Goal: Information Seeking & Learning: Find specific fact

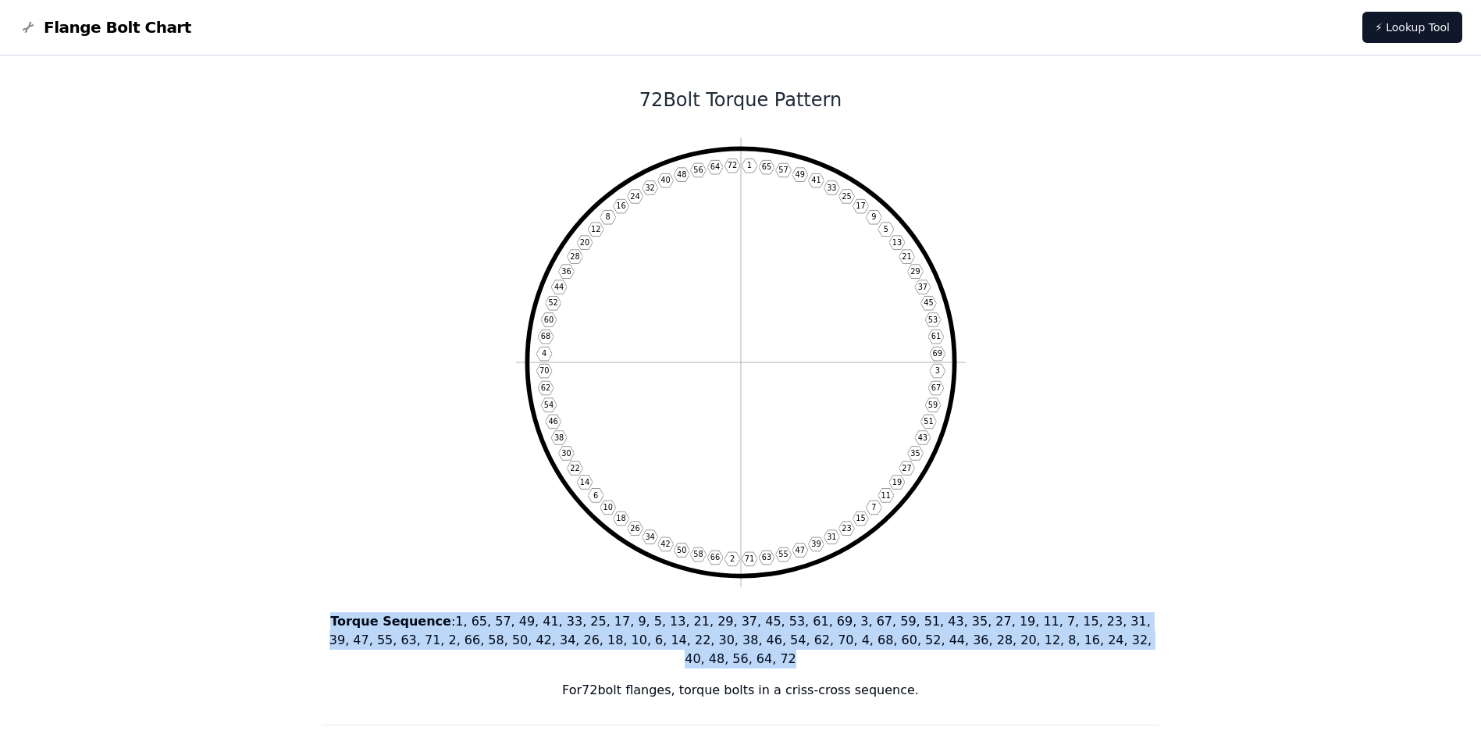
drag, startPoint x: 322, startPoint y: 617, endPoint x: 1056, endPoint y: 636, distance: 733.4
click at [1056, 636] on p "Torque Sequence : 1, 65, 57, 49, 41, 33, 25, 17, 9, 5, 13, 21, 29, 37, 45, 53, …" at bounding box center [741, 640] width 839 height 56
copy p "Torque Sequence : 1, 65, 57, 49, 41, 33, 25, 17, 9, 5, 13, 21, 29, 37, 45, 53, …"
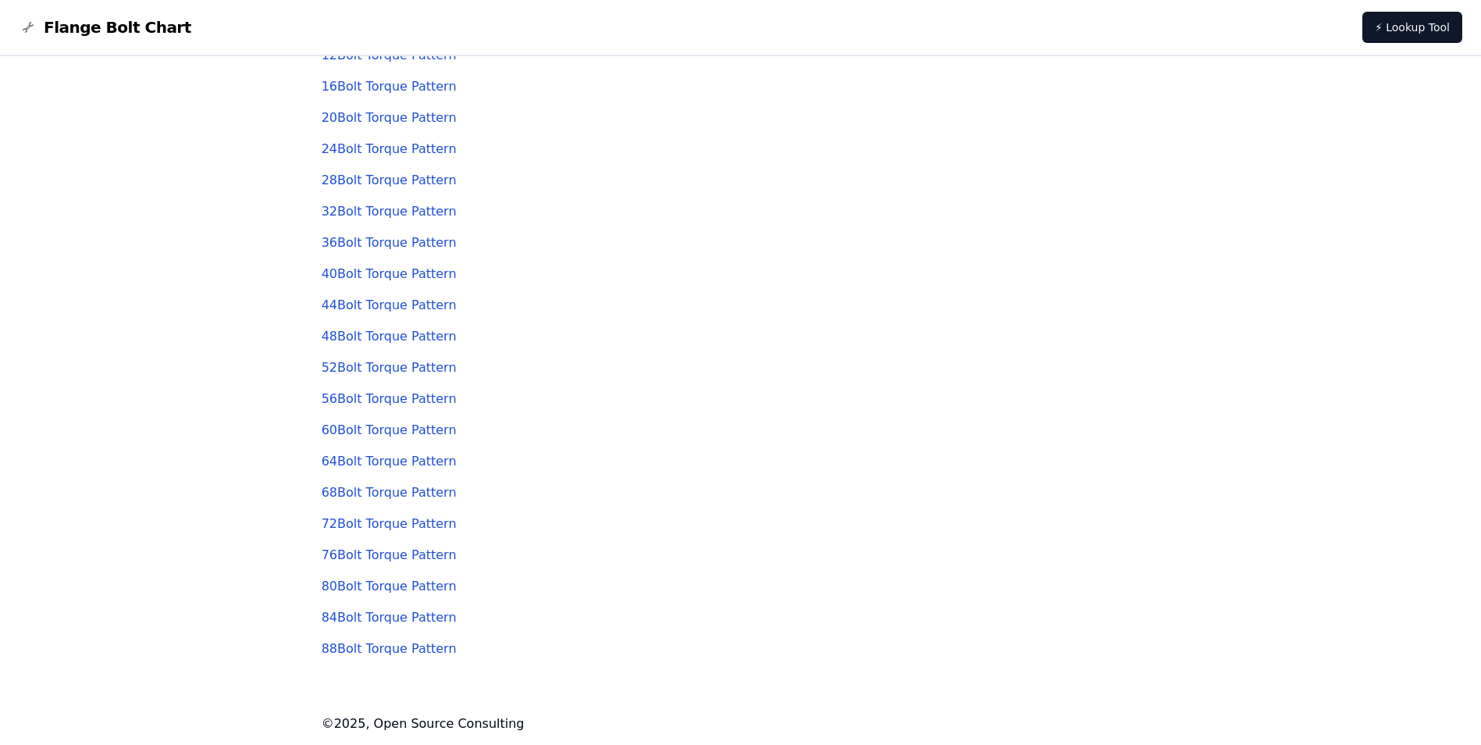
scroll to position [158, 0]
